Goal: Task Accomplishment & Management: Complete application form

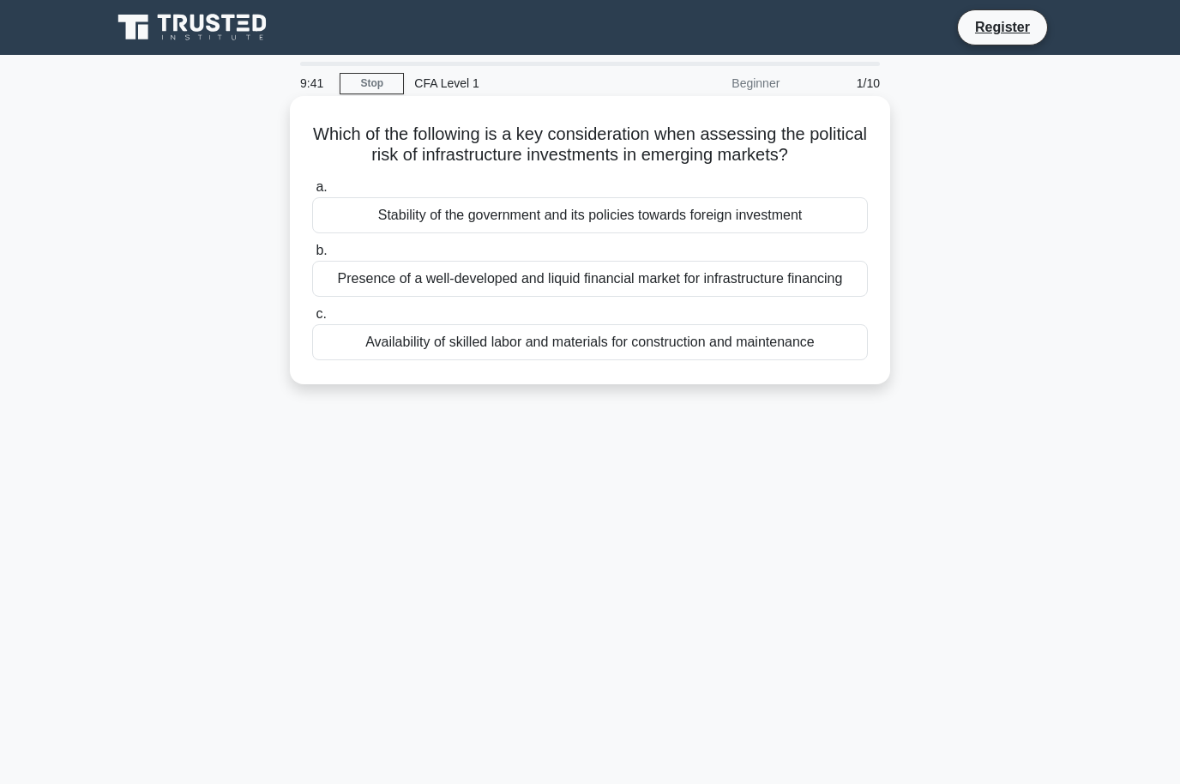
click at [770, 233] on div "Stability of the government and its policies towards foreign investment" at bounding box center [590, 215] width 556 height 36
click at [312, 193] on input "a. Stability of the government and its policies towards foreign investment" at bounding box center [312, 187] width 0 height 11
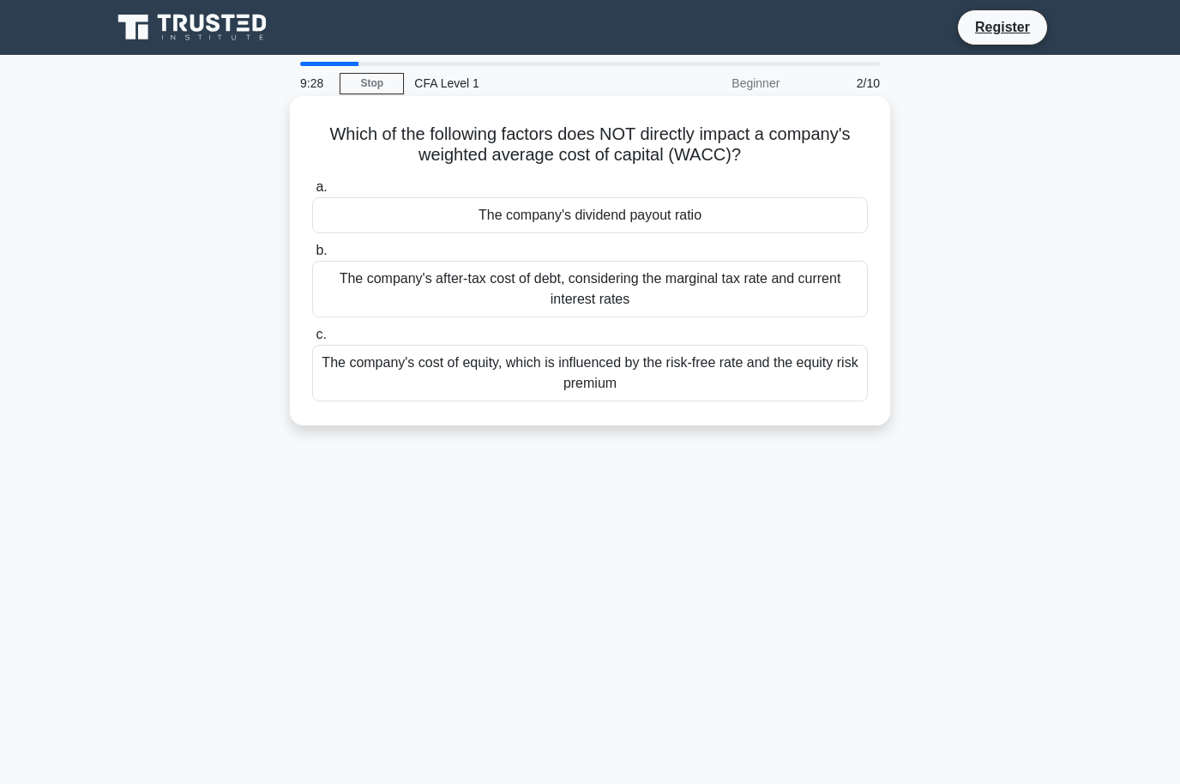
click at [673, 304] on div "The company's after-tax cost of debt, considering the marginal tax rate and cur…" at bounding box center [590, 289] width 556 height 57
click at [312, 256] on input "b. The company's after-tax cost of debt, considering the marginal tax rate and …" at bounding box center [312, 250] width 0 height 11
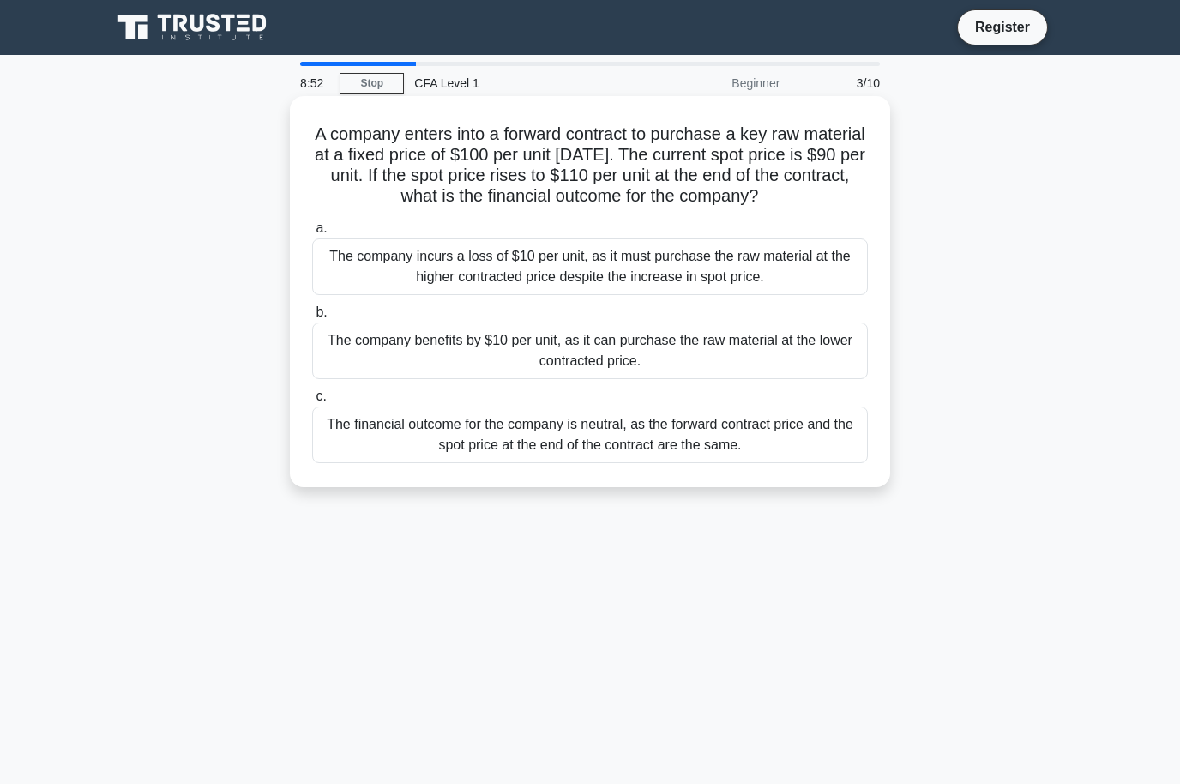
click at [552, 377] on div "The company benefits by $10 per unit, as it can purchase the raw material at th…" at bounding box center [590, 351] width 556 height 57
click at [312, 318] on input "b. The company benefits by $10 per unit, as it can purchase the raw material at…" at bounding box center [312, 312] width 0 height 11
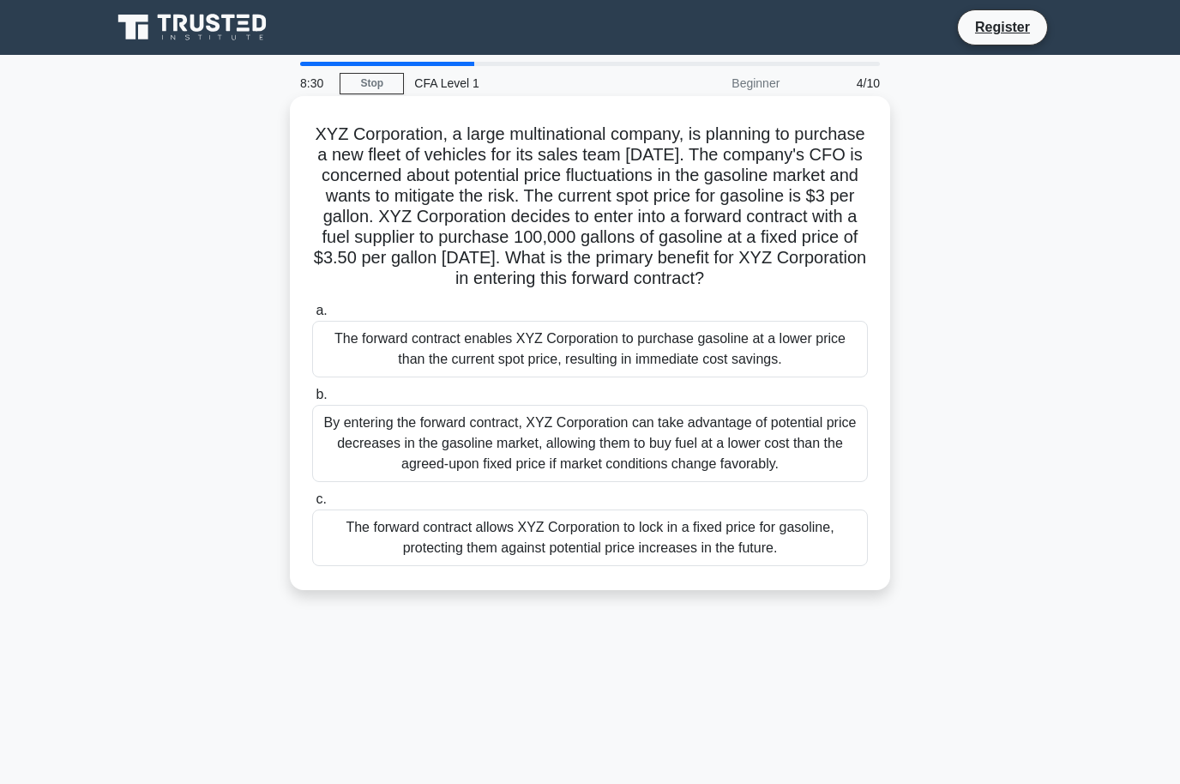
click at [813, 439] on div "By entering the forward contract, XYZ Corporation can take advantage of potenti…" at bounding box center [590, 443] width 556 height 77
click at [312, 401] on input "b. By entering the forward contract, XYZ Corporation can take advantage of pote…" at bounding box center [312, 394] width 0 height 11
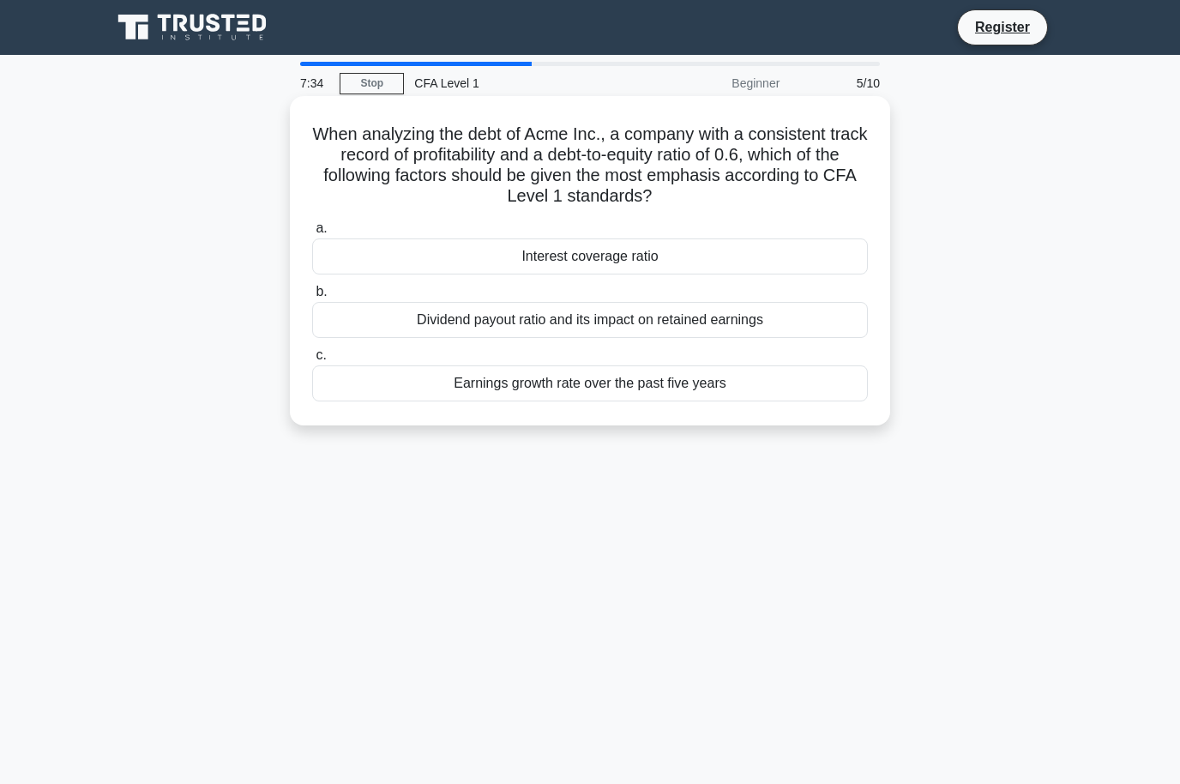
click at [420, 324] on div "Dividend payout ratio and its impact on retained earnings" at bounding box center [590, 320] width 556 height 36
click at [312, 298] on input "b. Dividend payout ratio and its impact on retained earnings" at bounding box center [312, 292] width 0 height 11
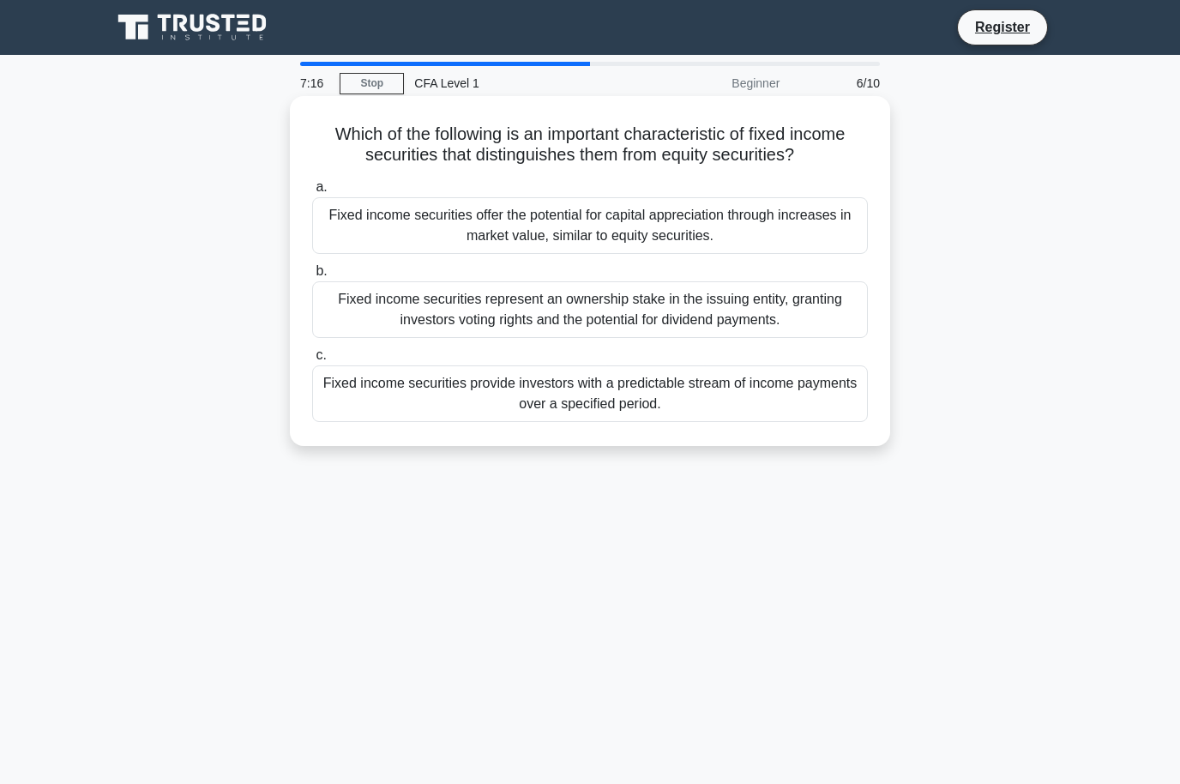
click at [608, 336] on div "Fixed income securities represent an ownership stake in the issuing entity, gra…" at bounding box center [590, 309] width 556 height 57
click at [312, 277] on input "b. Fixed income securities represent an ownership stake in the issuing entity, …" at bounding box center [312, 271] width 0 height 11
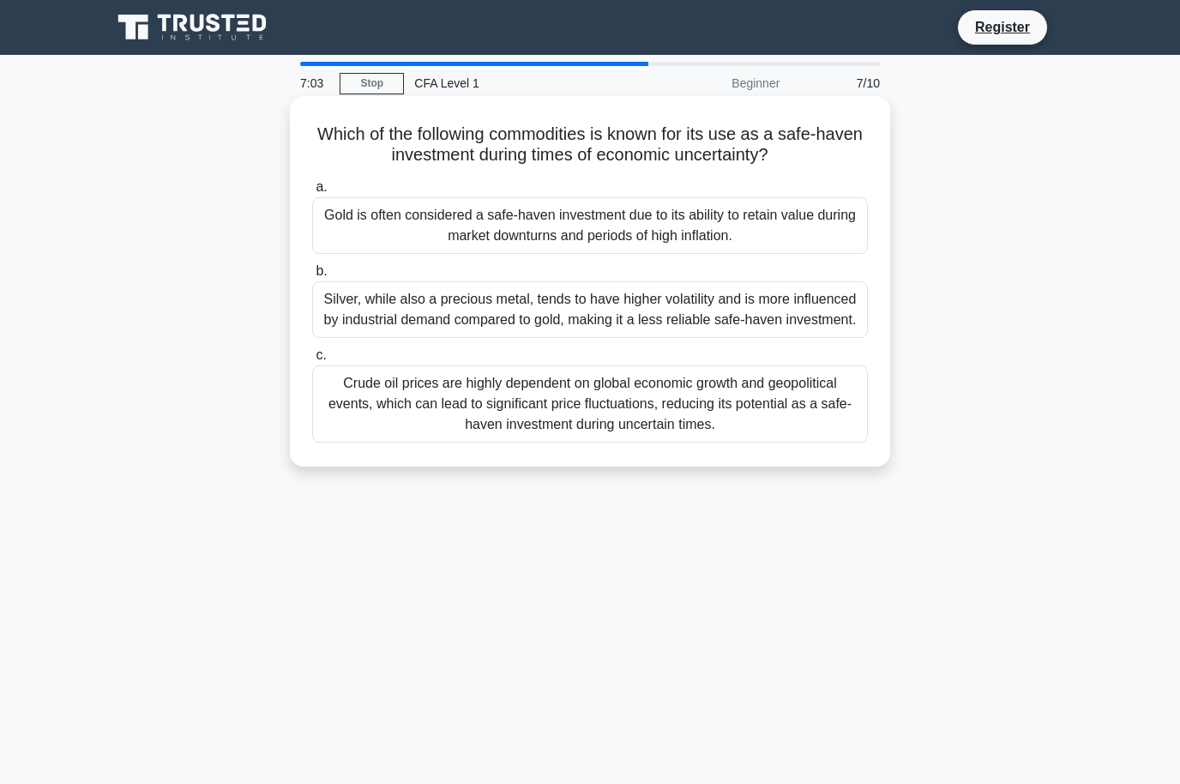
click at [557, 240] on div "Gold is often considered a safe-haven investment due to its ability to retain v…" at bounding box center [590, 225] width 556 height 57
click at [312, 193] on input "a. Gold is often considered a safe-haven investment due to its ability to retai…" at bounding box center [312, 187] width 0 height 11
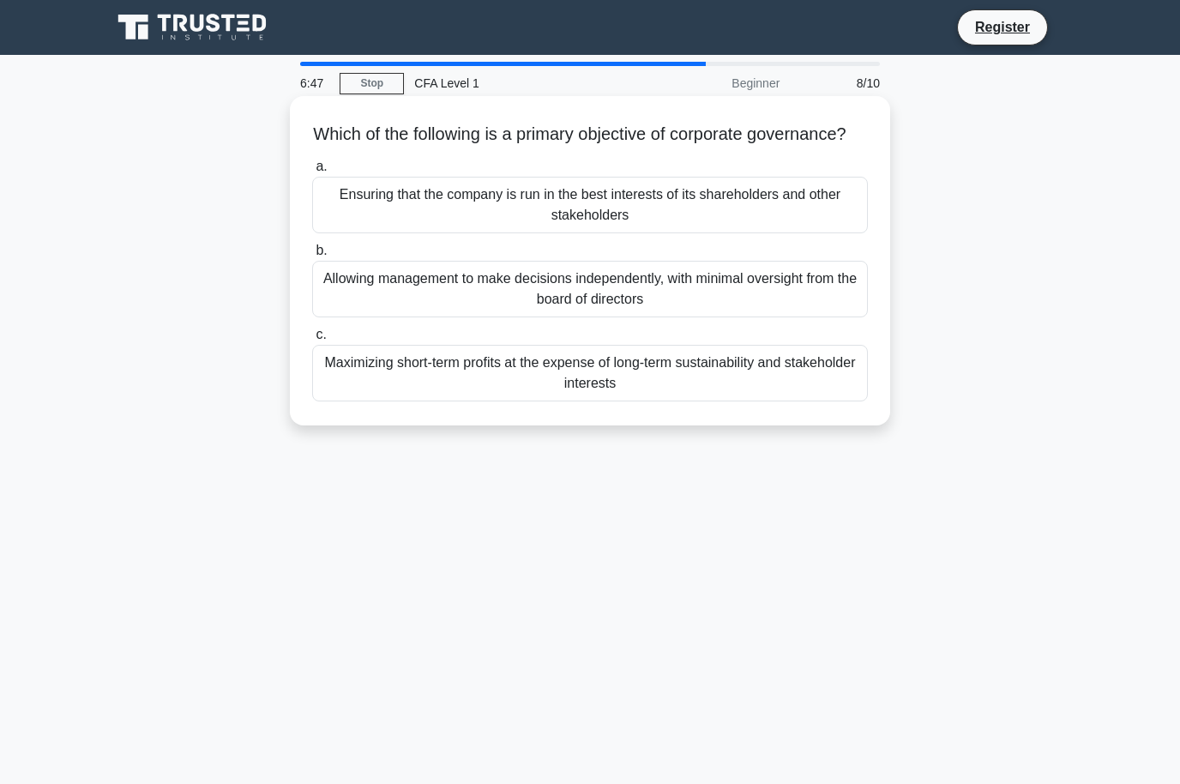
click at [696, 220] on div "Ensuring that the company is run in the best interests of its shareholders and …" at bounding box center [590, 205] width 556 height 57
click at [312, 172] on input "a. Ensuring that the company is run in the best interests of its shareholders a…" at bounding box center [312, 166] width 0 height 11
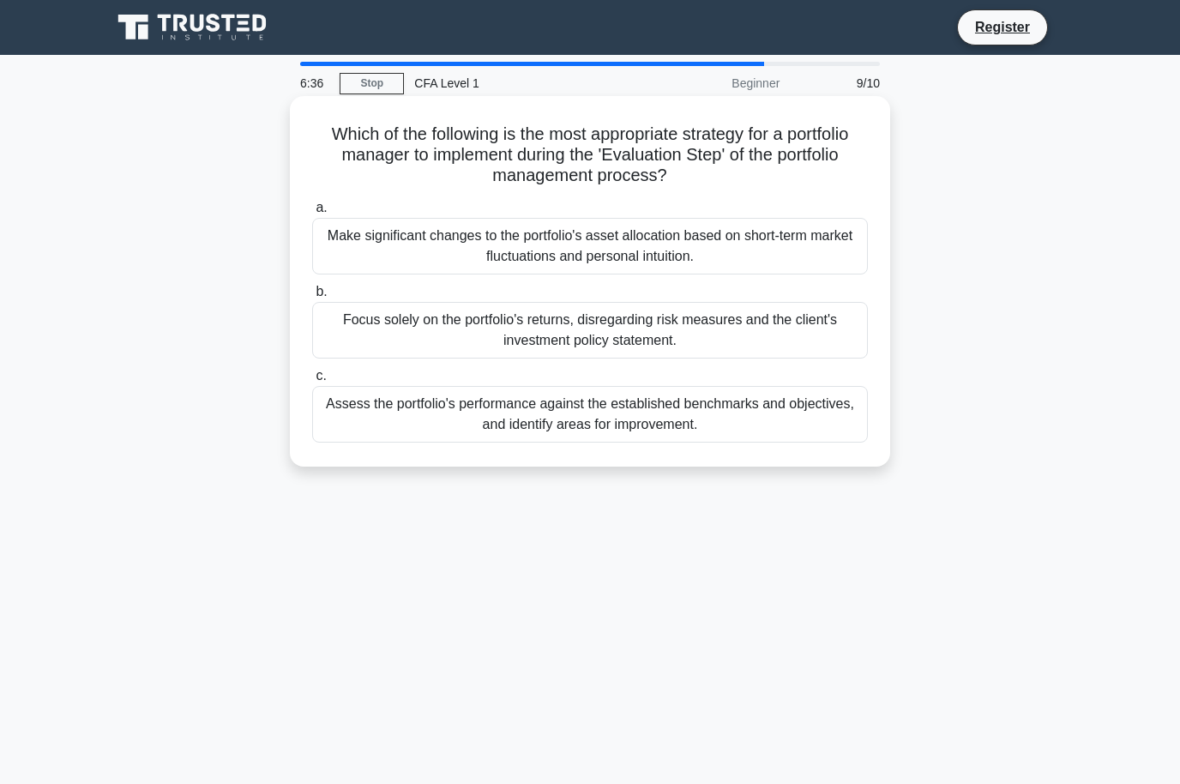
click at [729, 244] on div "Make significant changes to the portfolio's asset allocation based on short-ter…" at bounding box center [590, 246] width 556 height 57
click at [312, 214] on input "a. Make significant changes to the portfolio's asset allocation based on short-…" at bounding box center [312, 207] width 0 height 11
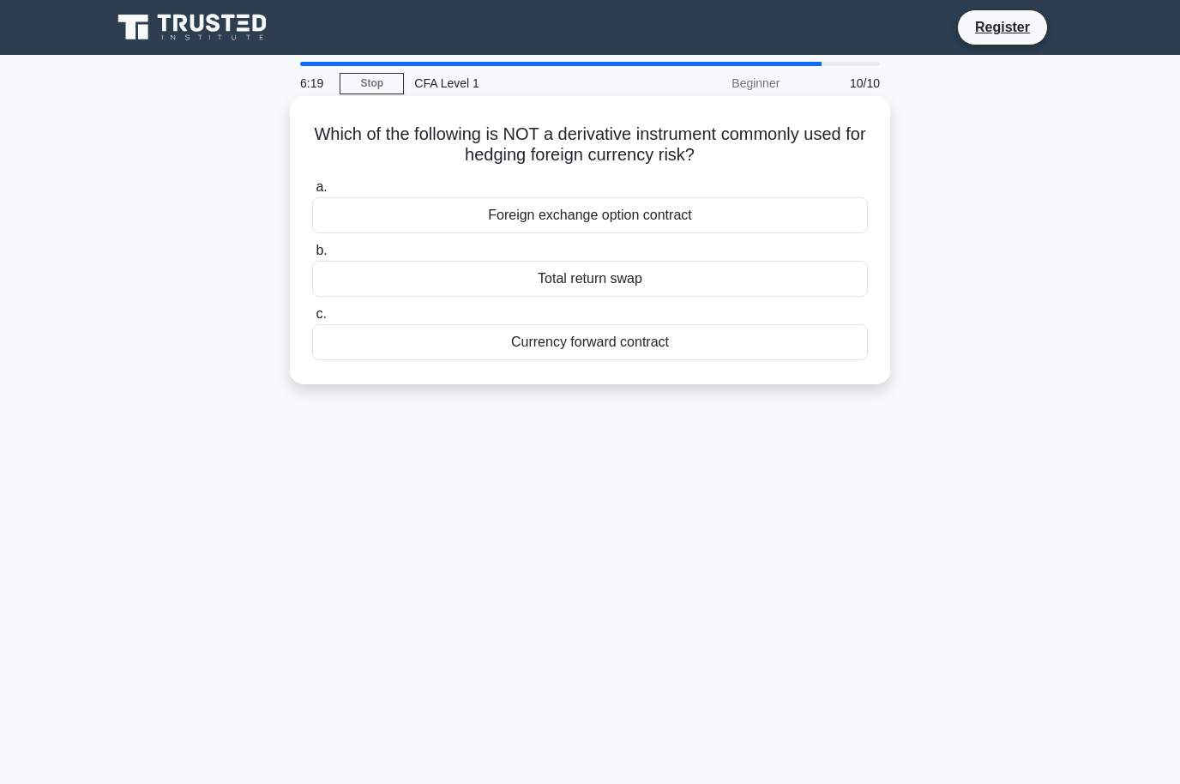
click at [546, 353] on div "Currency forward contract" at bounding box center [590, 342] width 556 height 36
click at [312, 320] on input "c. Currency forward contract" at bounding box center [312, 314] width 0 height 11
